Goal: Task Accomplishment & Management: Manage account settings

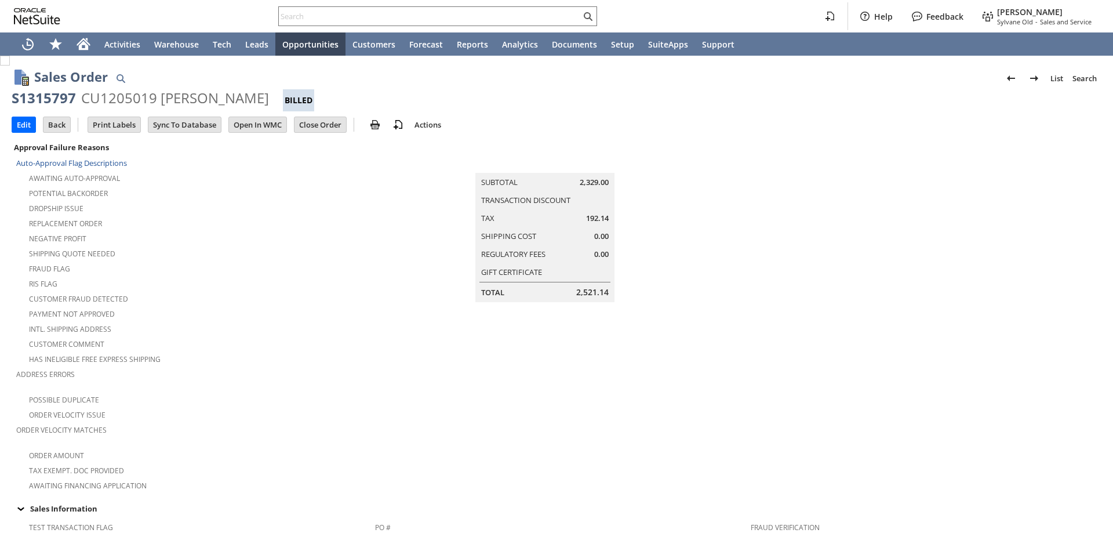
scroll to position [832, 0]
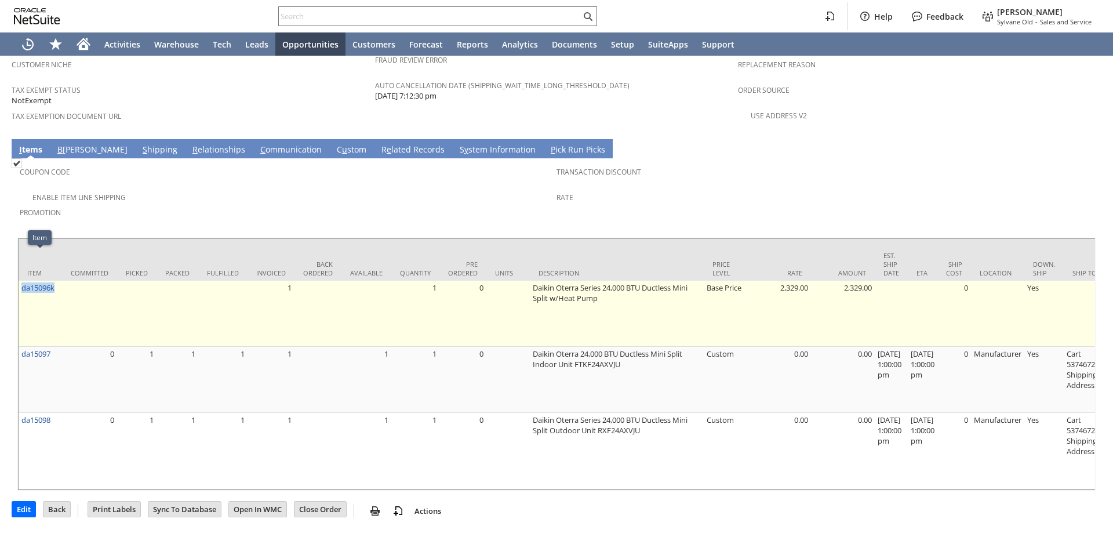
drag, startPoint x: 57, startPoint y: 259, endPoint x: 21, endPoint y: 259, distance: 36.5
click at [21, 280] on td "da15096k" at bounding box center [40, 313] width 43 height 66
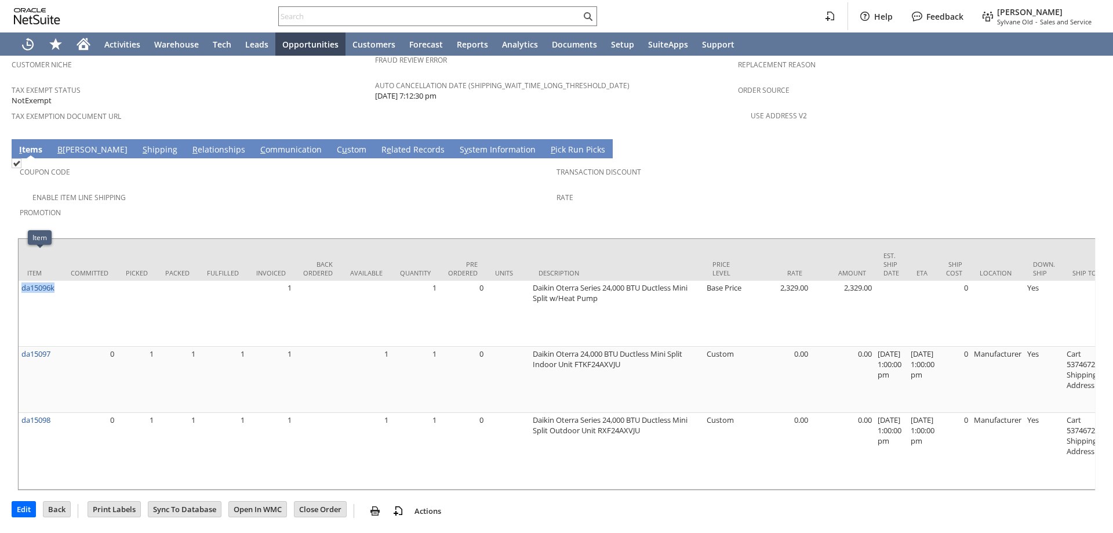
copy link "da15096k"
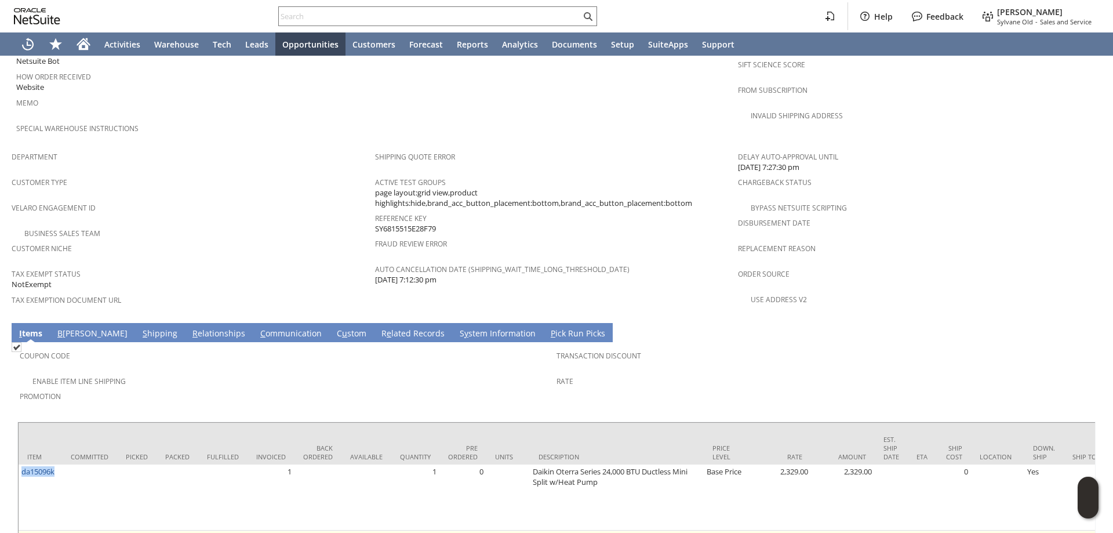
scroll to position [774, 0]
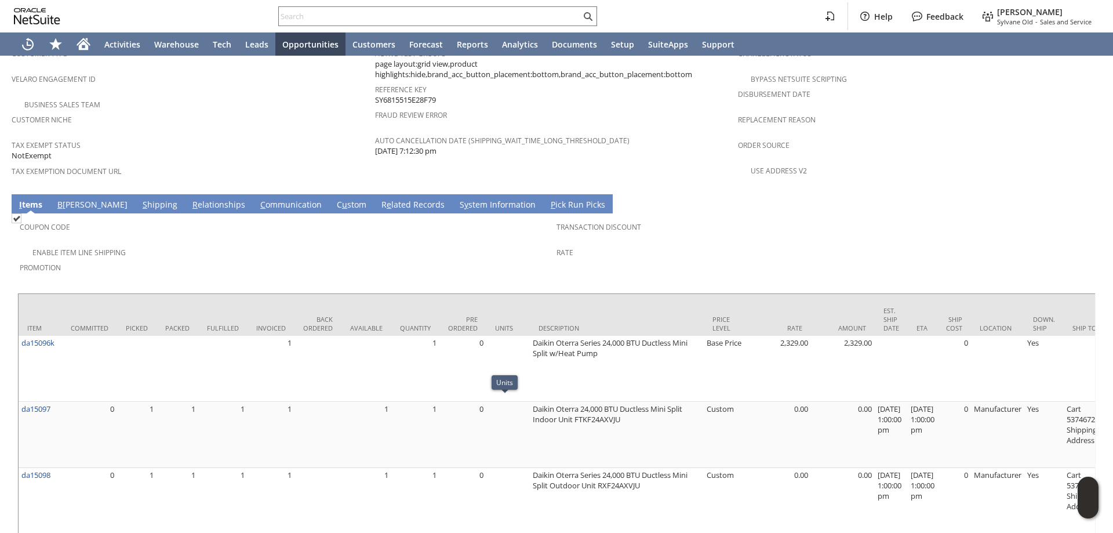
click at [387, 259] on span "Promotion" at bounding box center [285, 265] width 531 height 13
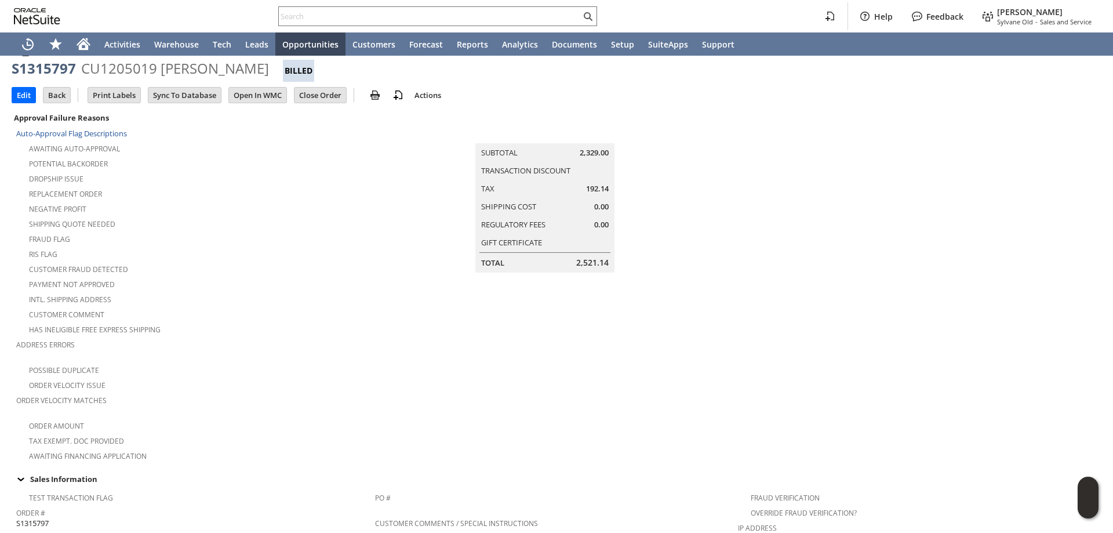
scroll to position [0, 0]
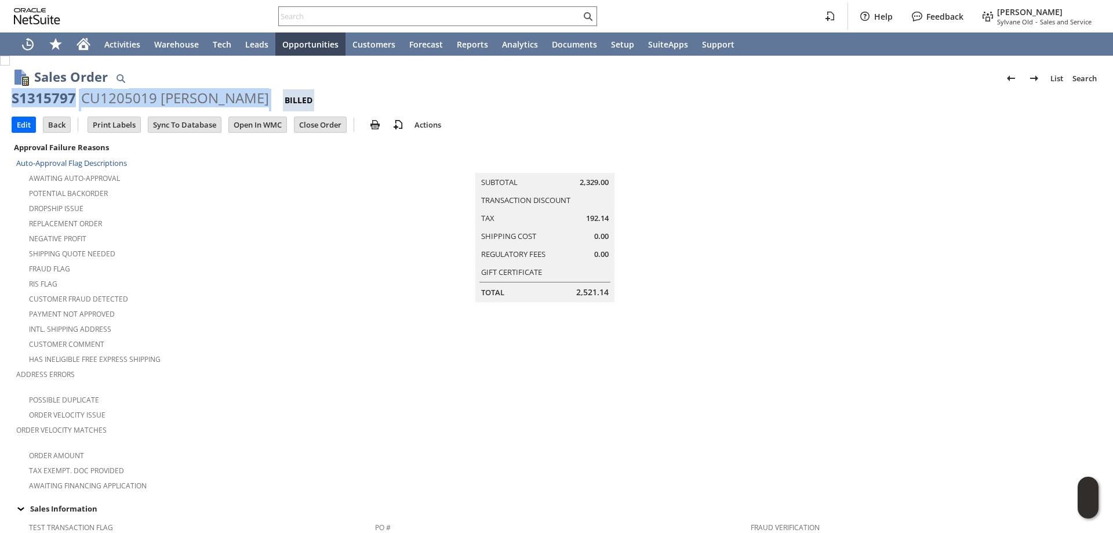
drag, startPoint x: 10, startPoint y: 99, endPoint x: 231, endPoint y: 90, distance: 221.0
copy div "S1315797 CU1205019 mark avilla"
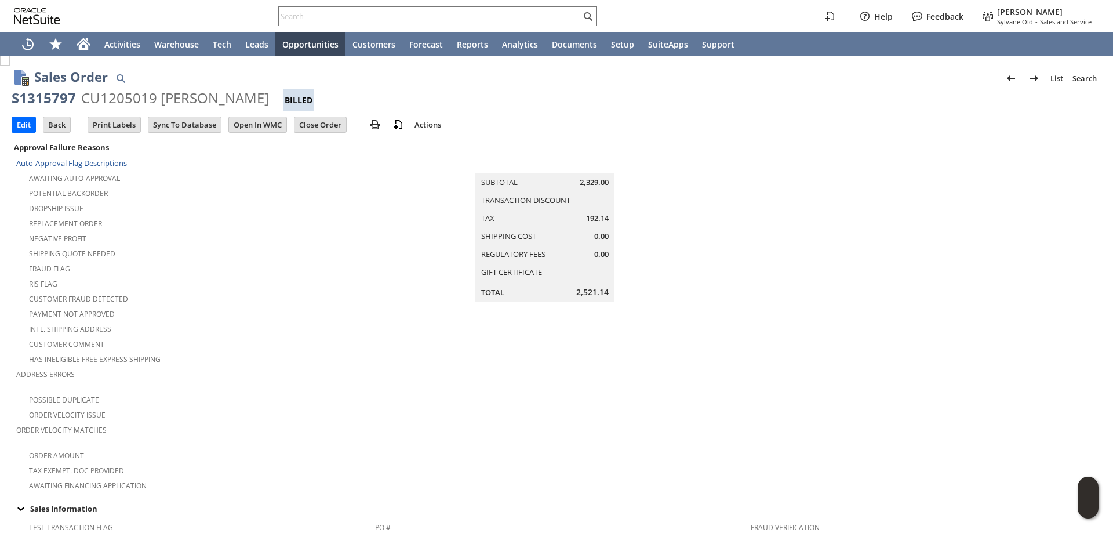
click at [498, 465] on td "Summary Subtotal 2,329.00 Transaction Discount Tax 192.14 Shipping Cost 0.00 Re…" at bounding box center [556, 316] width 363 height 352
click at [28, 127] on input "Edit" at bounding box center [23, 124] width 23 height 15
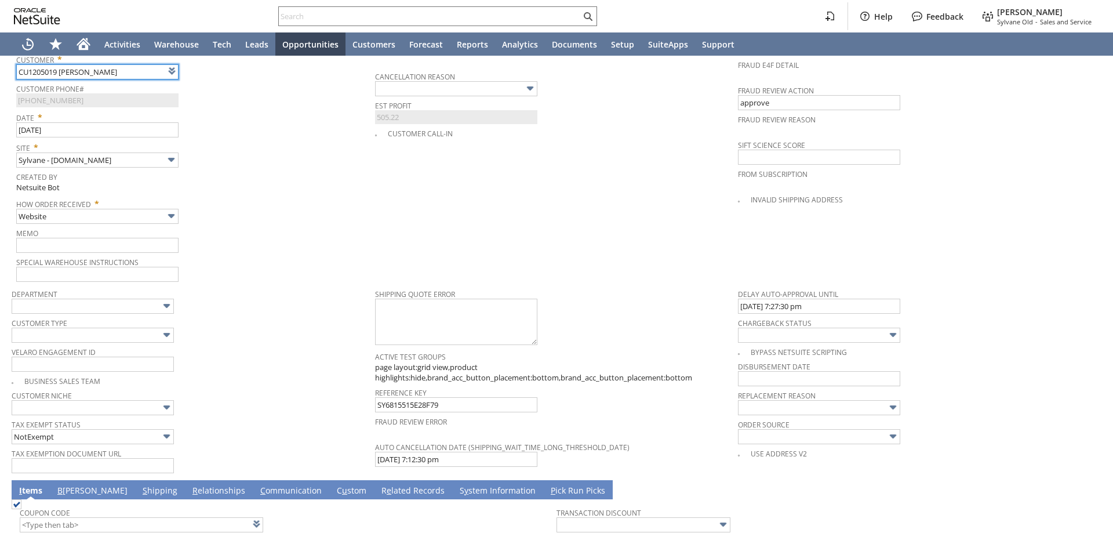
scroll to position [453, 0]
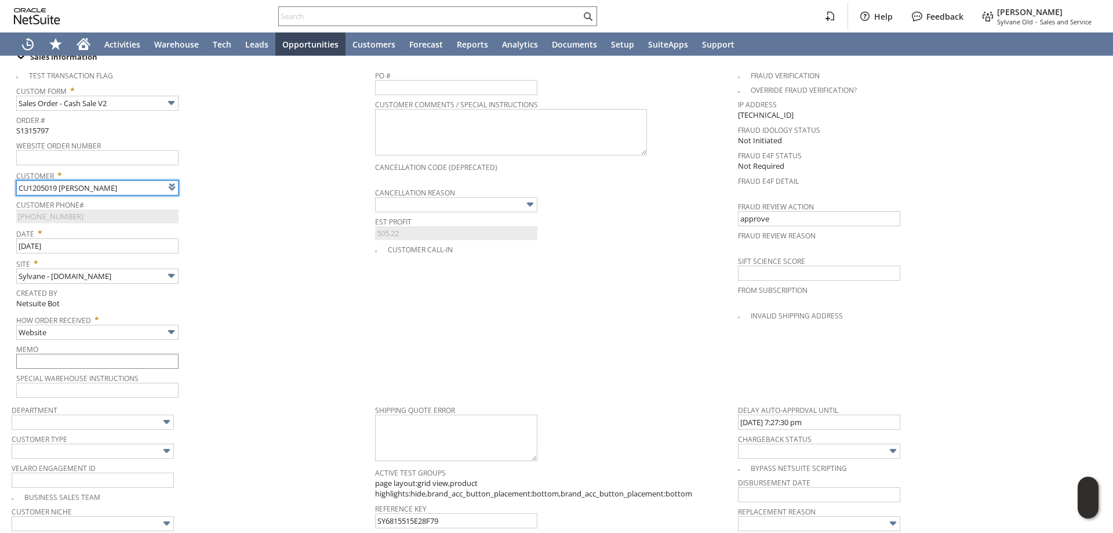
type input "Intelligent Recommendations ⁰"
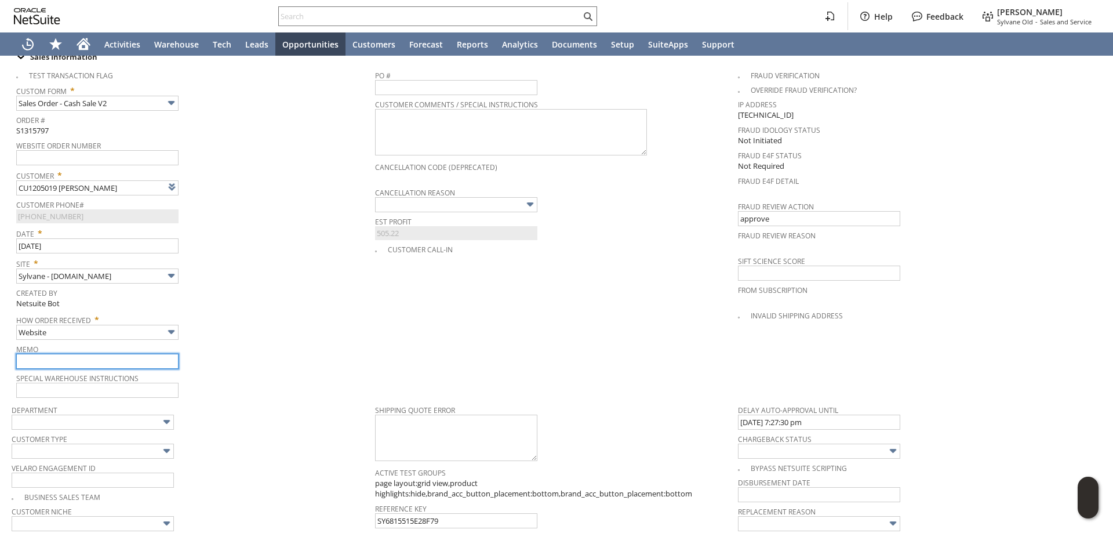
click at [73, 358] on input "text" at bounding box center [97, 360] width 162 height 15
click at [122, 353] on input "10/15 incorrect indoor unit received no Heat, supposedly heating and cooling" at bounding box center [97, 360] width 162 height 15
paste input "FTKF24AXVJU"
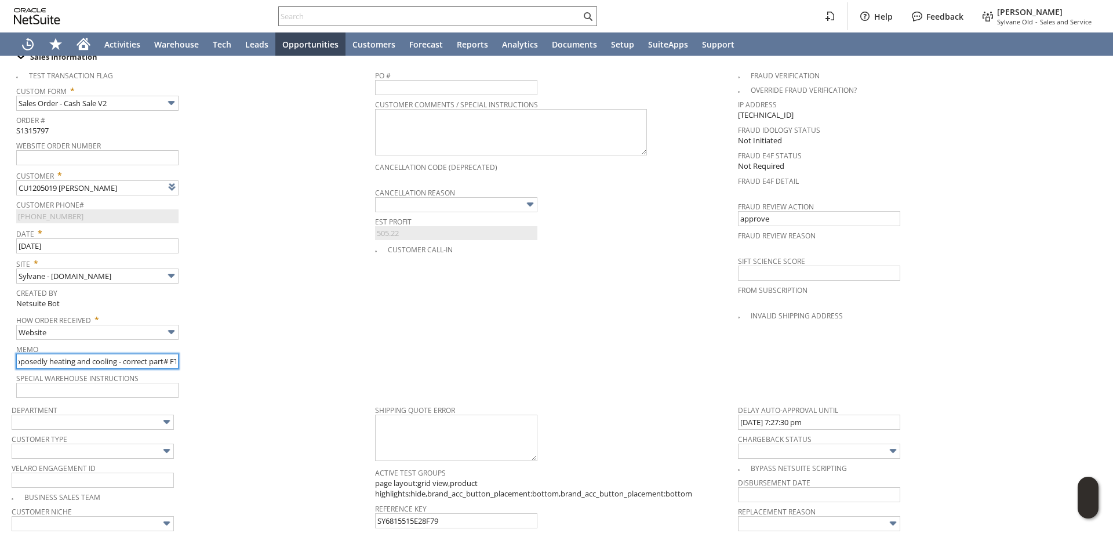
scroll to position [0, 213]
click at [142, 353] on input "10/15 incorrect indoor unit received no Heat, supposedly heating and cooling - …" at bounding box center [97, 360] width 162 height 15
paste input "FTXF24AXVJU"
type input "10/15 incorrect indoor unit received no Heat, supposedly heating and cooling - …"
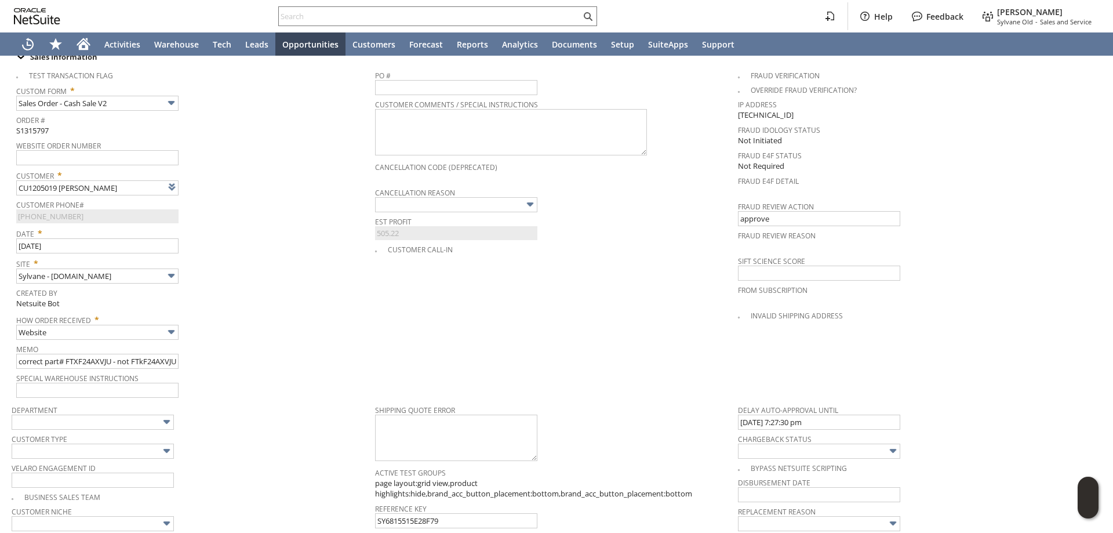
scroll to position [0, 0]
click at [238, 349] on div "Memo 10/15 incorrect indoor unit received no Heat, supposedly heating and cooli…" at bounding box center [192, 355] width 353 height 28
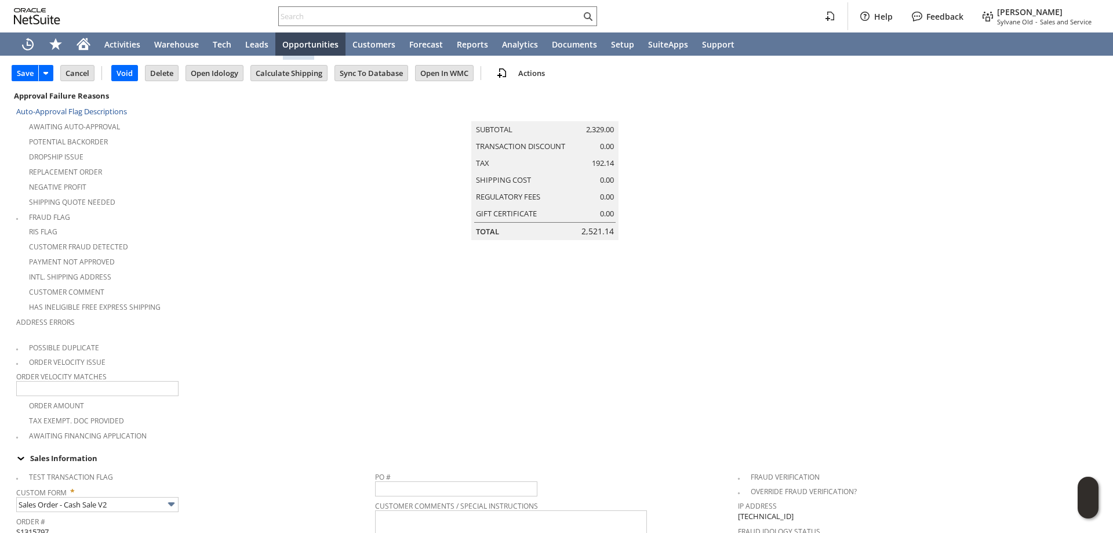
scroll to position [47, 0]
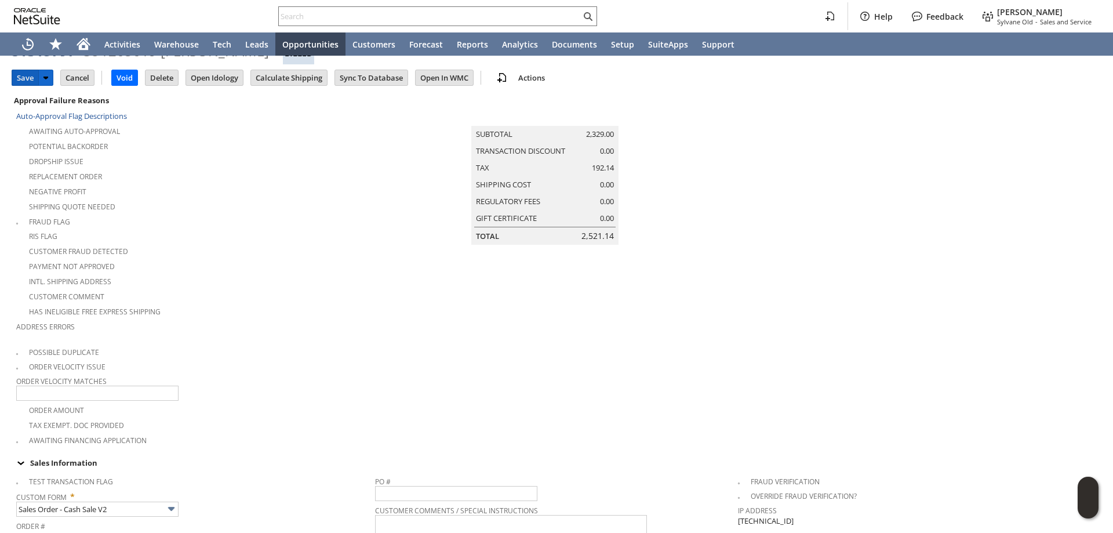
click at [24, 76] on input "Save" at bounding box center [25, 77] width 26 height 15
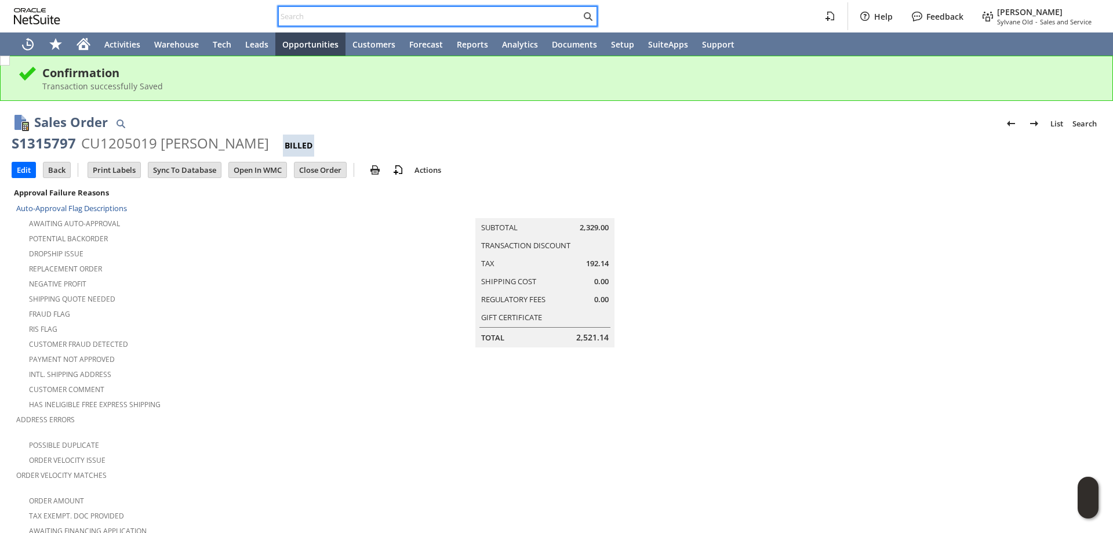
click at [406, 13] on input "text" at bounding box center [430, 16] width 302 height 14
paste input "6179810188"
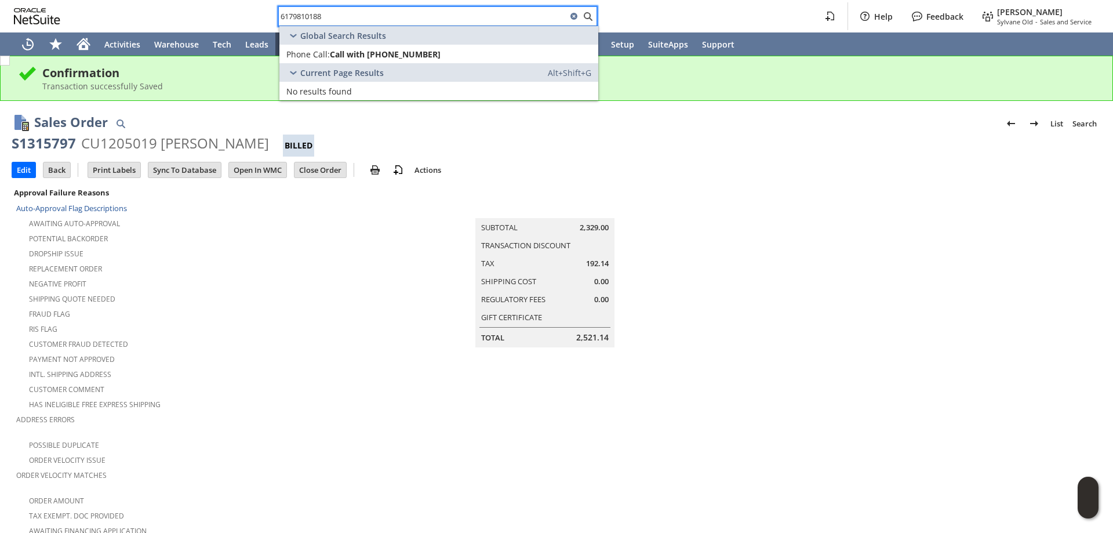
type input "6179810188"
